Goal: Transaction & Acquisition: Purchase product/service

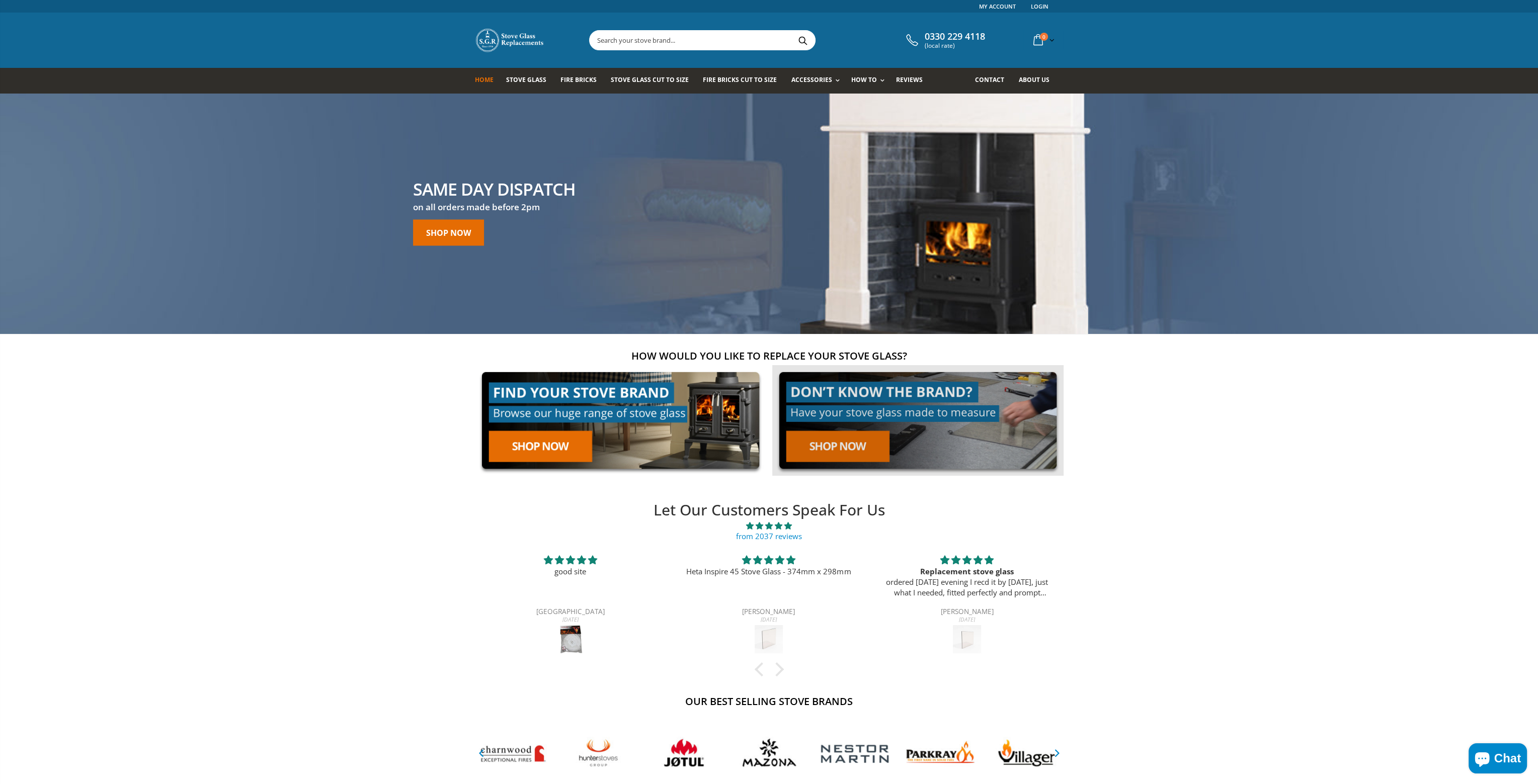
click at [815, 442] on link at bounding box center [918, 421] width 291 height 111
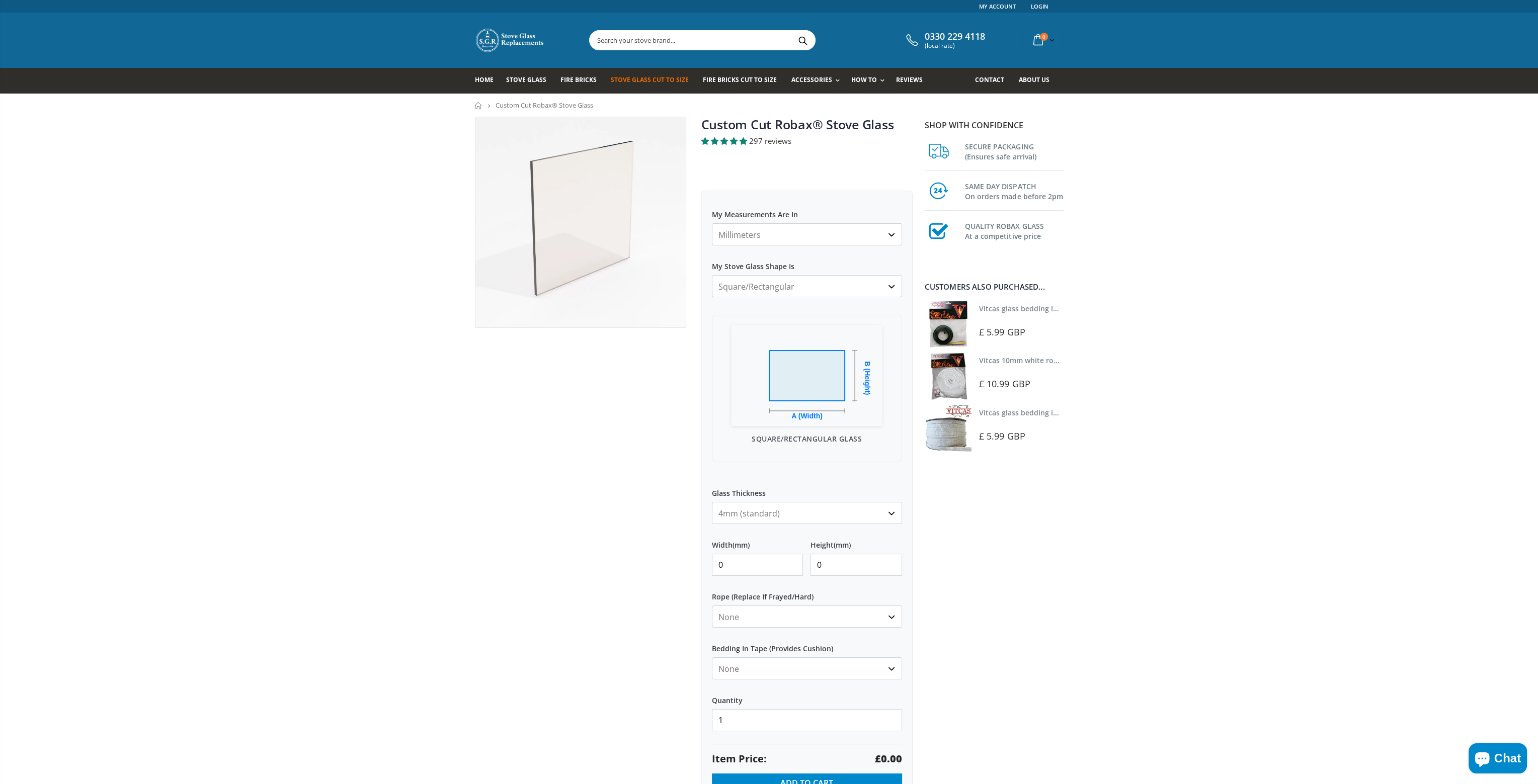
drag, startPoint x: 738, startPoint y: 565, endPoint x: 682, endPoint y: 556, distance: 56.7
click at [682, 556] on div "Custom Cut Robax® Stove Glass 297 reviews Pool Type Default Title Pool #1 Pool …" at bounding box center [693, 476] width 453 height 720
type input "50"
drag, startPoint x: 735, startPoint y: 569, endPoint x: 671, endPoint y: 561, distance: 64.5
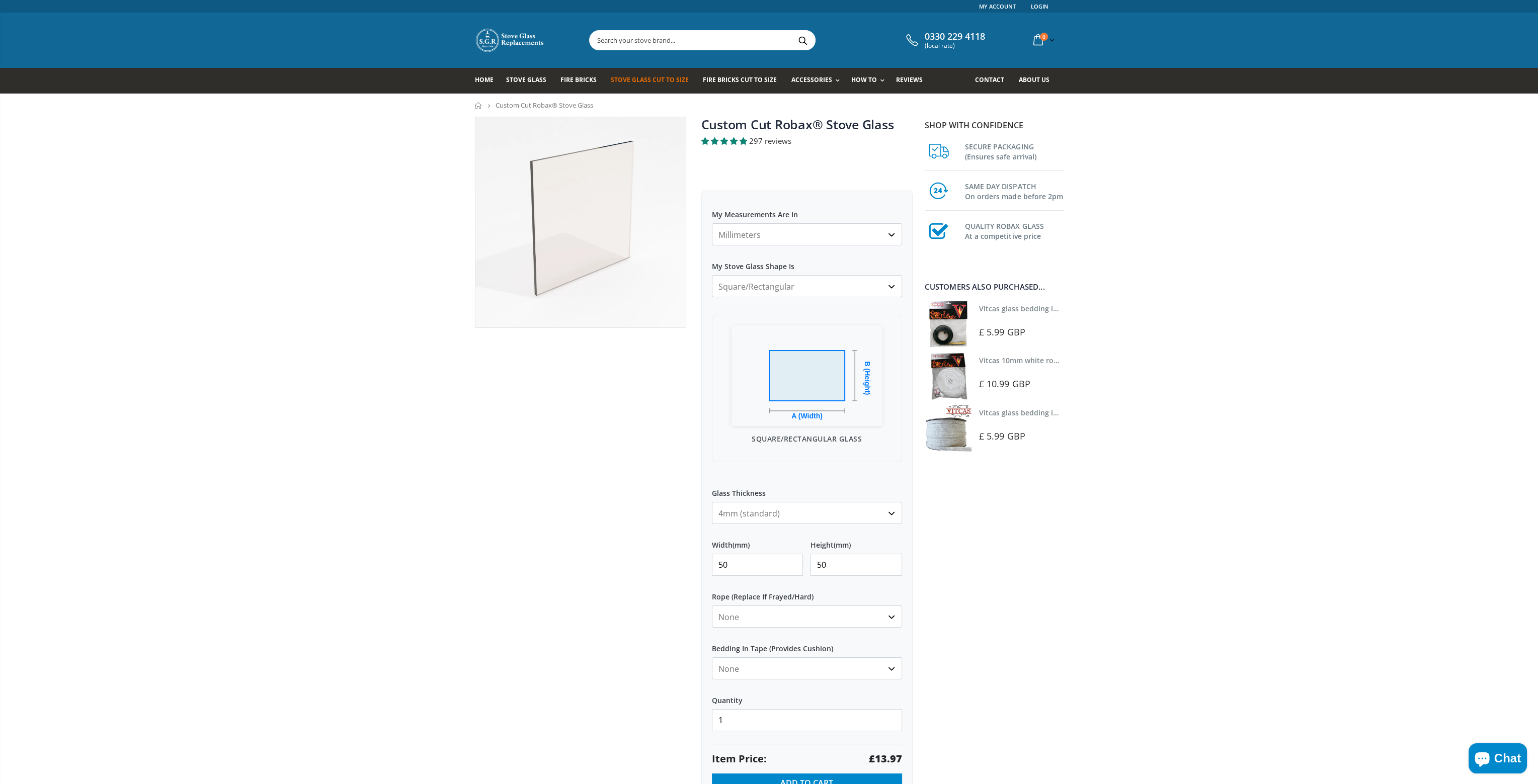
click at [671, 561] on div "Custom Cut Robax® Stove Glass 297 reviews Pool Type Default Title Pool #1 Pool …" at bounding box center [693, 476] width 453 height 720
type input "150"
drag, startPoint x: 737, startPoint y: 566, endPoint x: 678, endPoint y: 561, distance: 59.2
click at [678, 561] on div "Custom Cut Robax® Stove Glass 297 reviews Pool Type Default Title Pool #1 Pool …" at bounding box center [693, 476] width 453 height 720
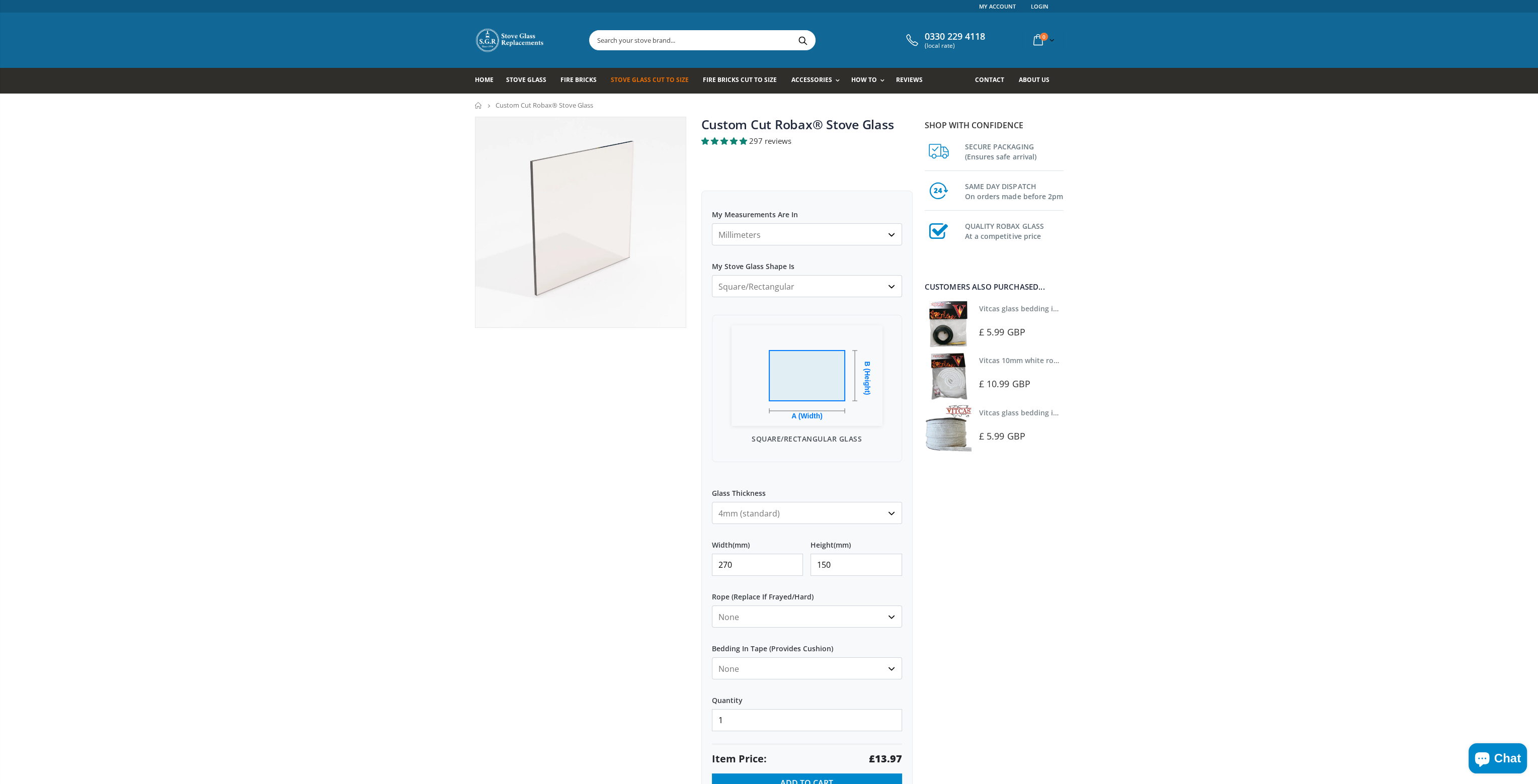
type input "270"
type input "220"
